Goal: Task Accomplishment & Management: Manage account settings

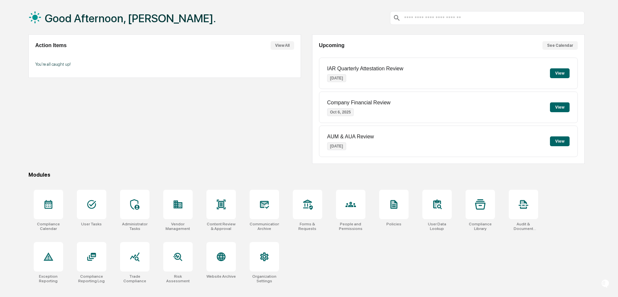
scroll to position [31, 0]
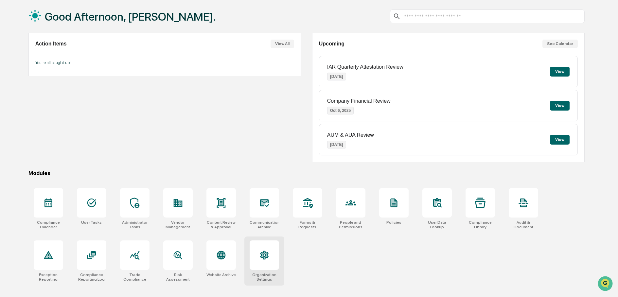
click at [254, 258] on div at bounding box center [264, 255] width 29 height 29
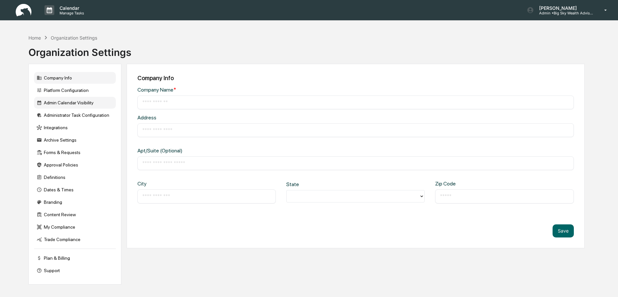
type input "**********"
type input "*****"
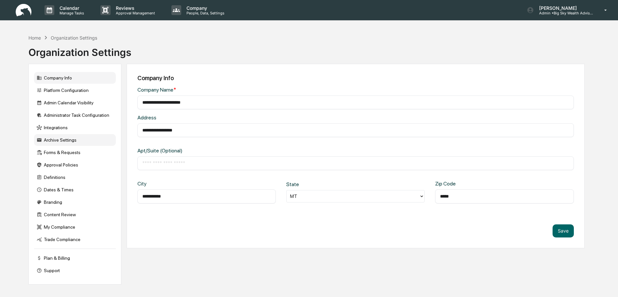
click at [84, 144] on div "Archive Settings" at bounding box center [75, 140] width 82 height 12
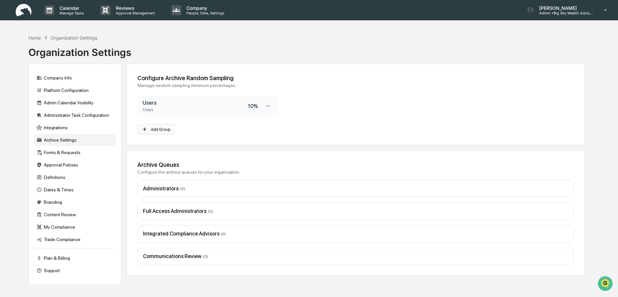
click at [156, 130] on button "Add Group" at bounding box center [157, 129] width 38 height 10
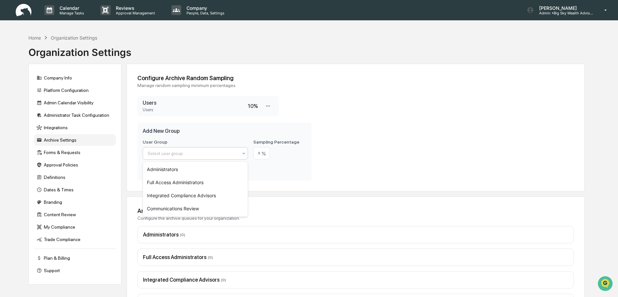
click at [194, 155] on div at bounding box center [193, 153] width 91 height 7
click at [195, 172] on div "Administrators" at bounding box center [195, 169] width 105 height 13
click at [258, 155] on input "number" at bounding box center [261, 153] width 17 height 12
type input "**"
click at [158, 172] on button "Add Group" at bounding box center [157, 170] width 28 height 10
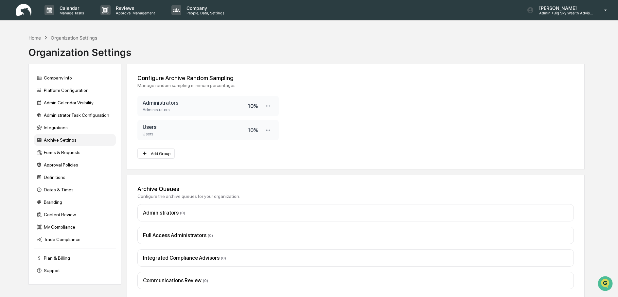
click at [160, 213] on div "Administrators ( 0 )" at bounding box center [356, 213] width 426 height 6
click at [36, 39] on div "Home" at bounding box center [34, 38] width 12 height 6
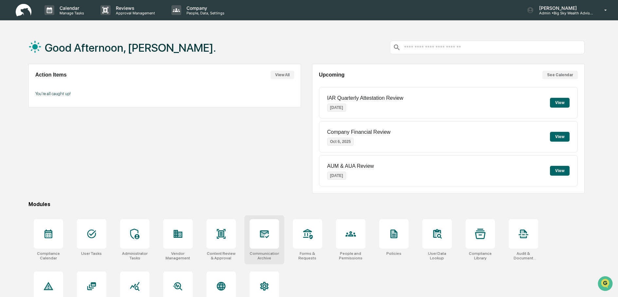
click at [260, 240] on div at bounding box center [264, 233] width 29 height 29
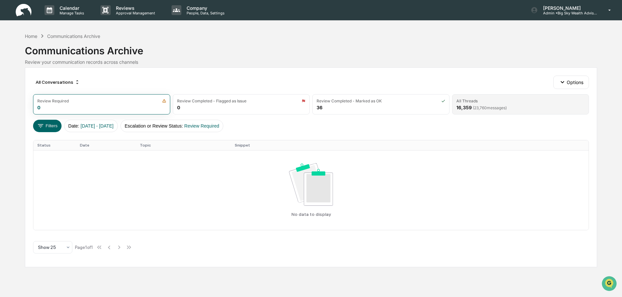
click at [487, 111] on div "All Threads 16,359 ( 23,760 messages)" at bounding box center [520, 104] width 137 height 20
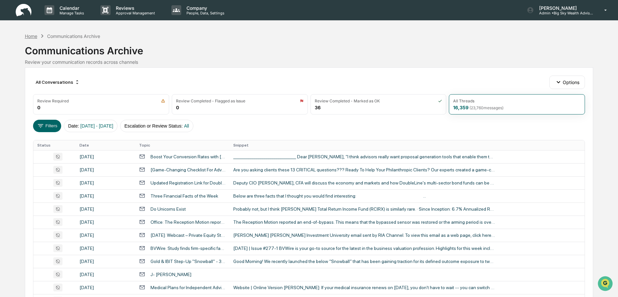
click at [31, 34] on div "Home" at bounding box center [31, 36] width 12 height 6
